Goal: Transaction & Acquisition: Purchase product/service

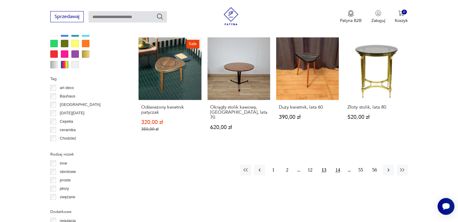
click at [337, 165] on button "14" at bounding box center [337, 170] width 11 height 11
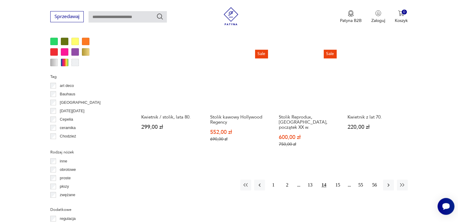
scroll to position [583, 0]
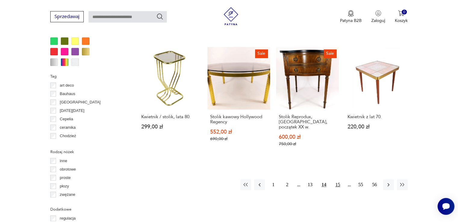
click at [339, 179] on button "15" at bounding box center [337, 184] width 11 height 11
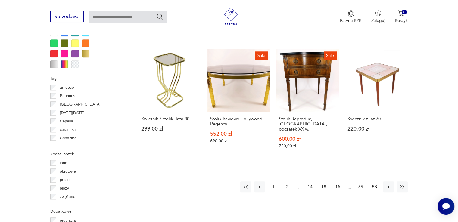
click at [335, 181] on button "16" at bounding box center [337, 186] width 11 height 11
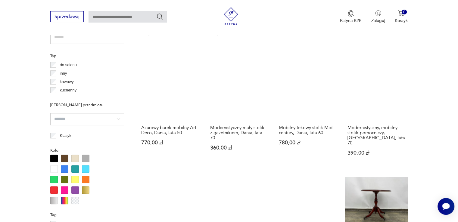
scroll to position [445, 0]
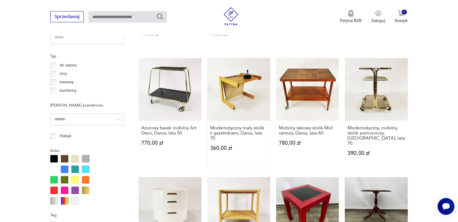
click at [258, 93] on link "Modernistyczny mały stolik z gazetnikiem, Dania, lata 70. 360,00 zł" at bounding box center [238, 113] width 63 height 110
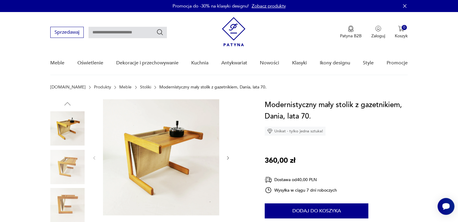
click at [181, 150] on img at bounding box center [161, 157] width 116 height 116
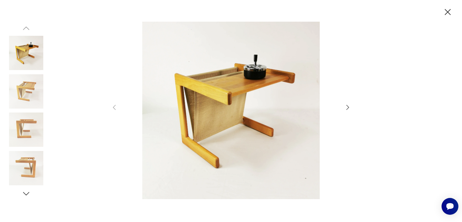
click at [344, 108] on icon "button" at bounding box center [347, 107] width 7 height 7
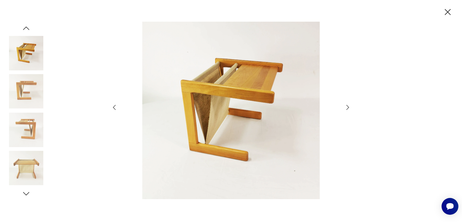
click at [344, 108] on icon "button" at bounding box center [347, 107] width 7 height 7
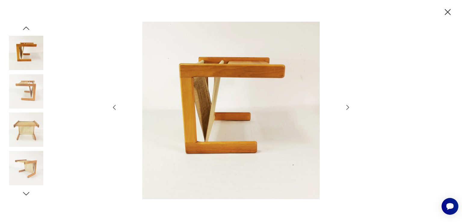
click at [344, 108] on icon "button" at bounding box center [347, 107] width 7 height 7
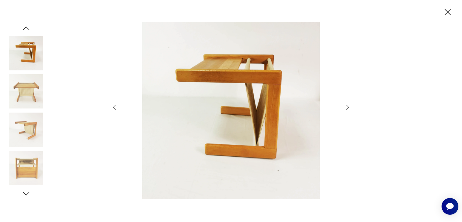
click at [344, 108] on icon "button" at bounding box center [347, 107] width 7 height 7
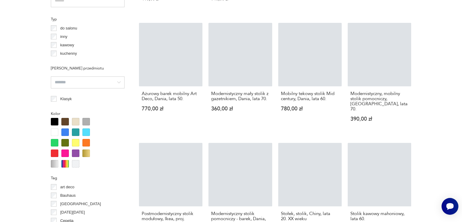
scroll to position [500, 0]
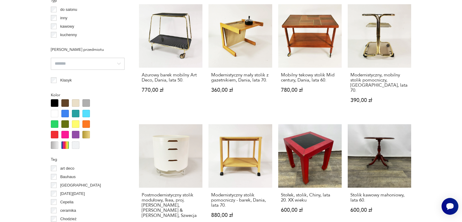
click at [442, 79] on section "Filtruj produkty Cena MIN MAX **** OK Promocja Datowanie OK Kraj pochodzenia Da…" at bounding box center [231, 173] width 462 height 847
click at [206, 46] on div "Stolik pomocniczy Rockabilly, lata 60. 599,00 zł Stolik-gazetnik, lata 70. 260,…" at bounding box center [275, 4] width 272 height 469
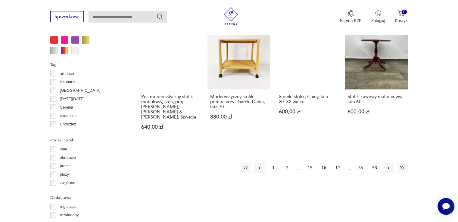
scroll to position [597, 0]
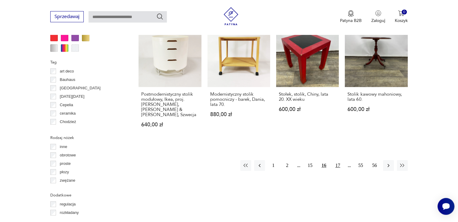
click at [337, 160] on button "17" at bounding box center [337, 165] width 11 height 11
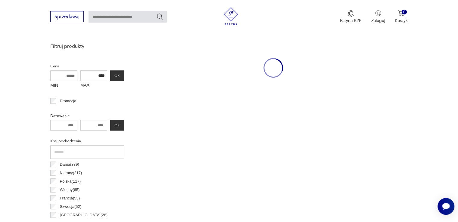
scroll to position [159, 0]
